Goal: Communication & Community: Answer question/provide support

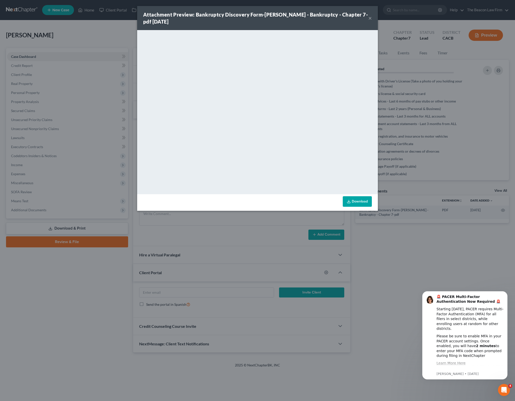
click at [369, 15] on button "×" at bounding box center [370, 18] width 4 height 6
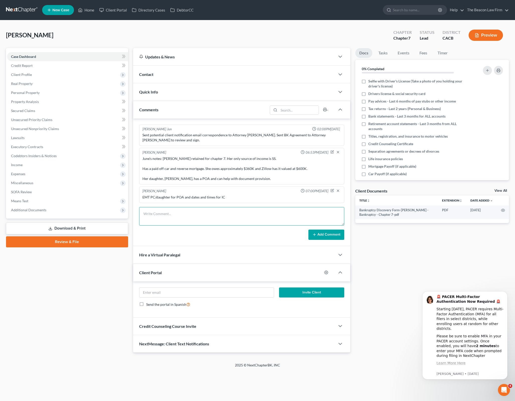
click at [230, 215] on textarea at bounding box center [241, 216] width 205 height 19
click at [172, 214] on textarea "reviewed file - reverse mortgage could potentially trigger foreclosure. Request…" at bounding box center [241, 216] width 205 height 19
type textarea "reviewed file - reverse mortgage could potentially trigger foreclosure. Request…"
click at [343, 230] on button "Add Comment" at bounding box center [326, 235] width 36 height 11
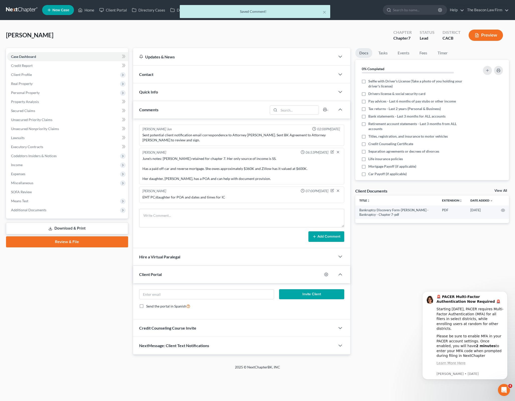
scroll to position [22, 0]
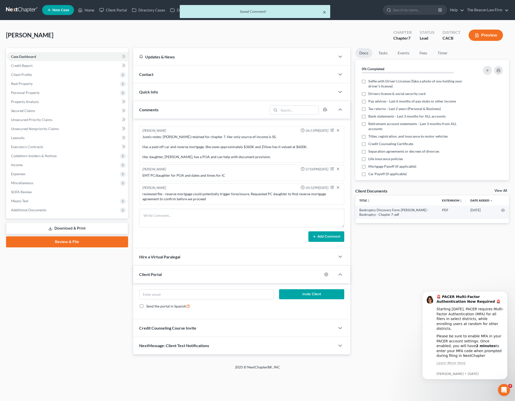
click at [324, 12] on button "×" at bounding box center [325, 12] width 4 height 6
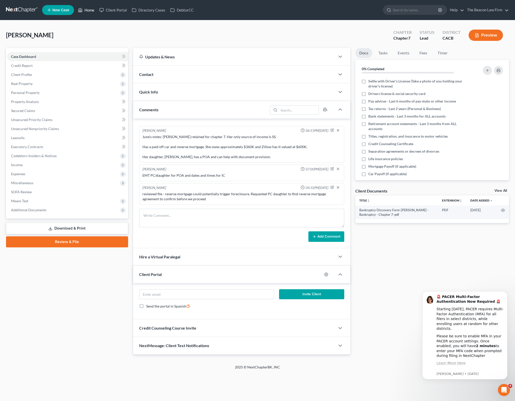
click at [95, 12] on link "Home" at bounding box center [85, 10] width 21 height 9
